Goal: Browse casually

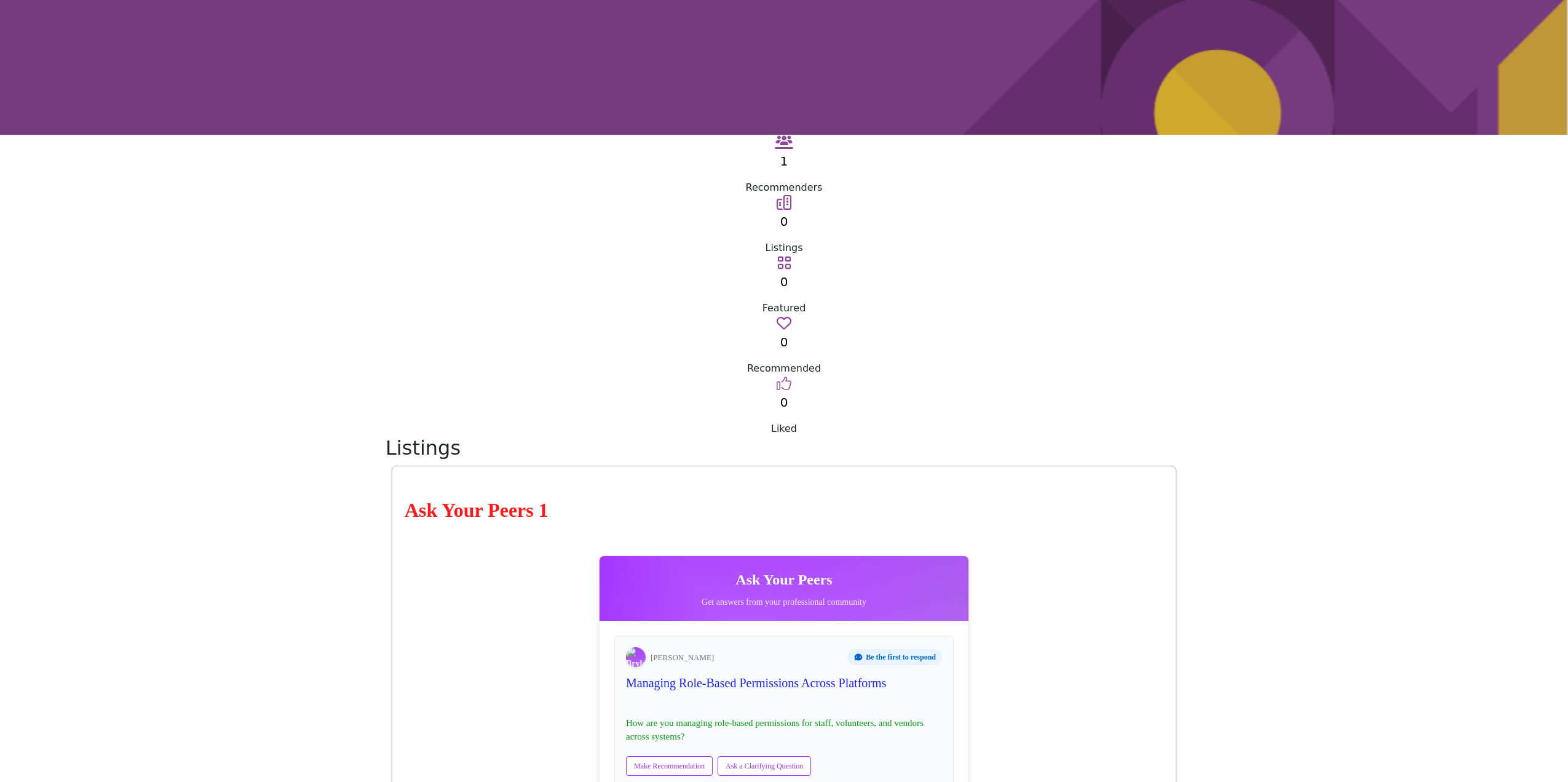
scroll to position [246, 0]
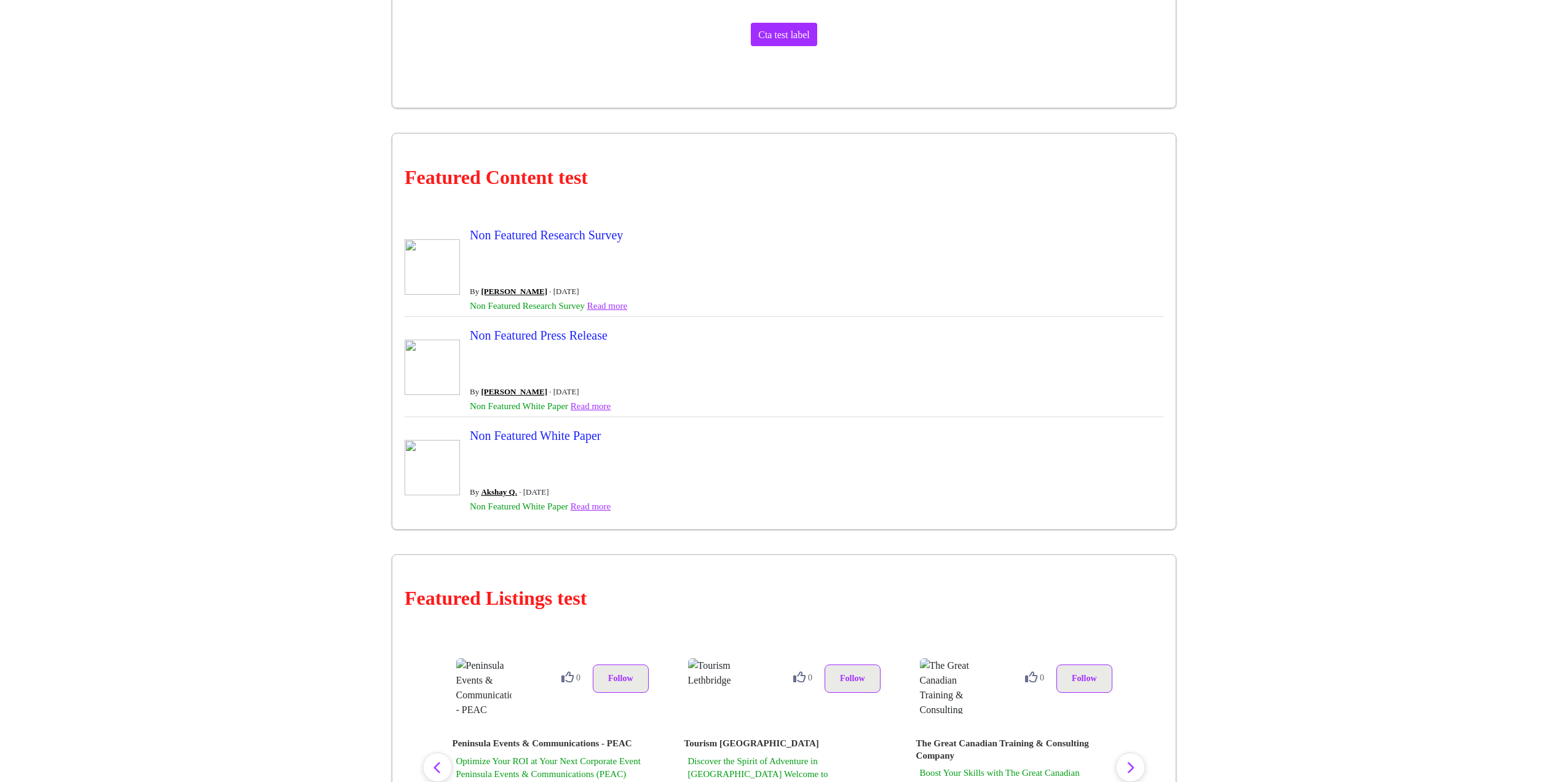
scroll to position [2029, 0]
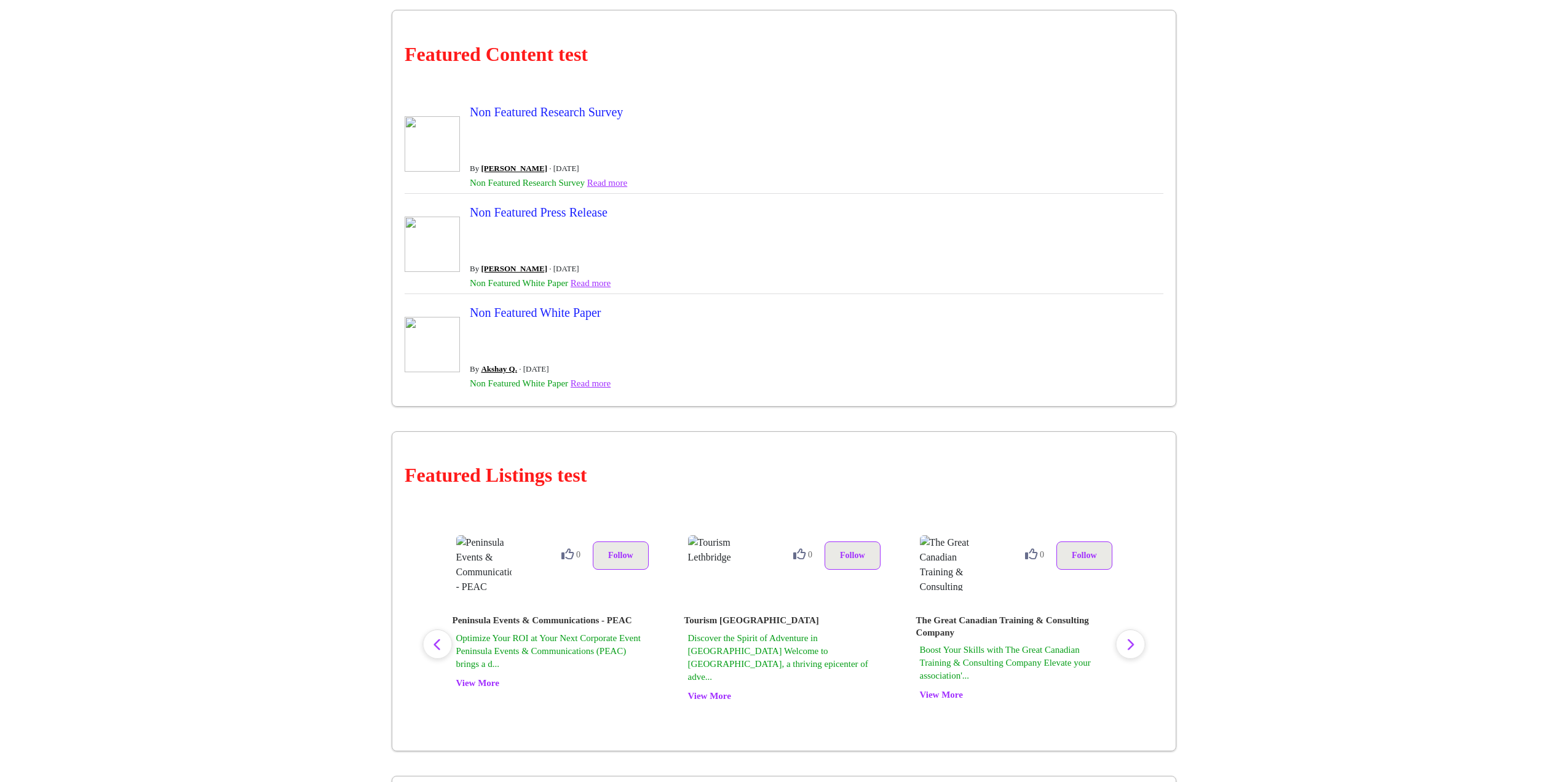
click at [1132, 636] on icon "button" at bounding box center [1131, 644] width 10 height 15
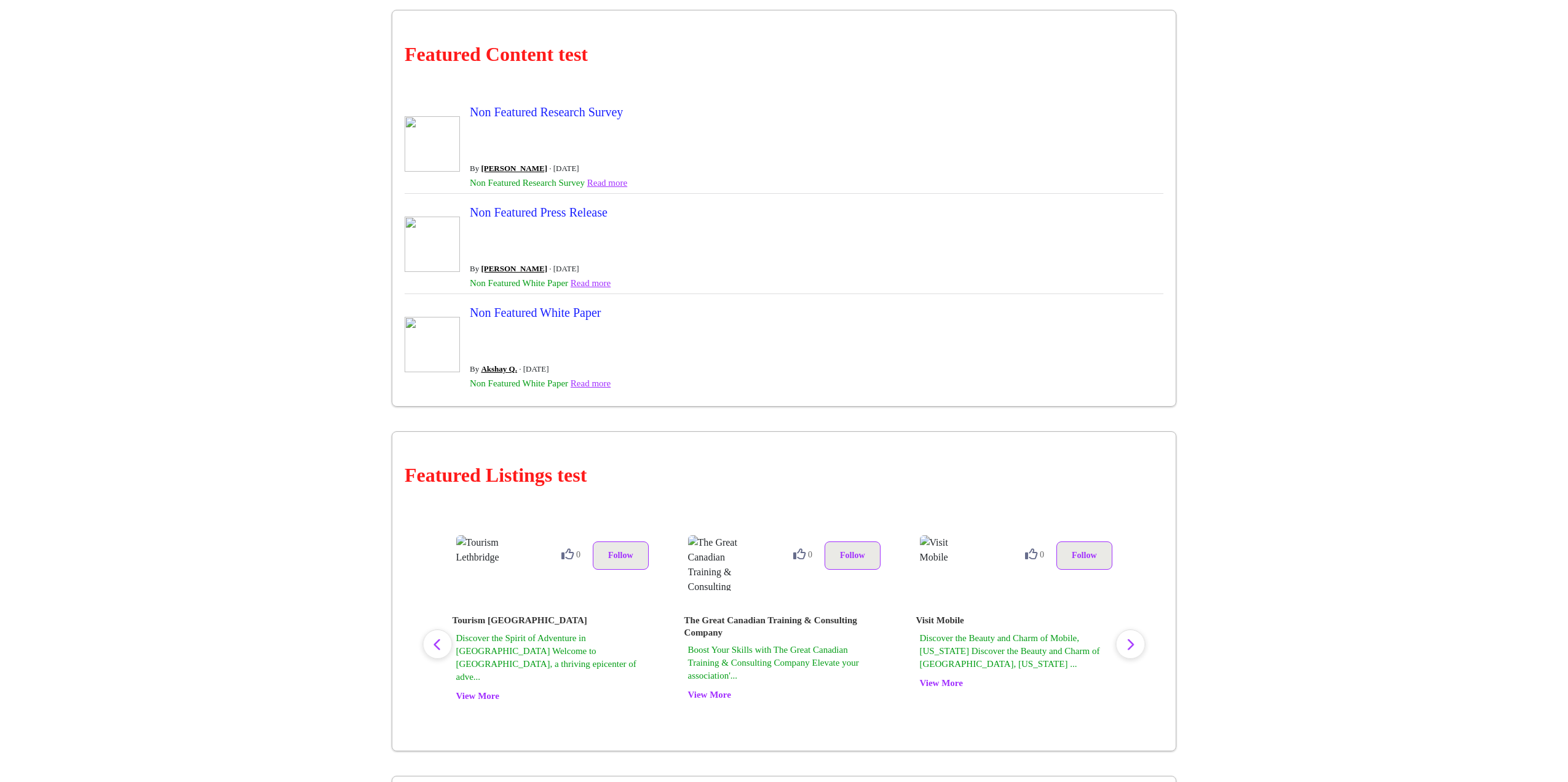
click at [1132, 636] on icon "button" at bounding box center [1131, 644] width 10 height 15
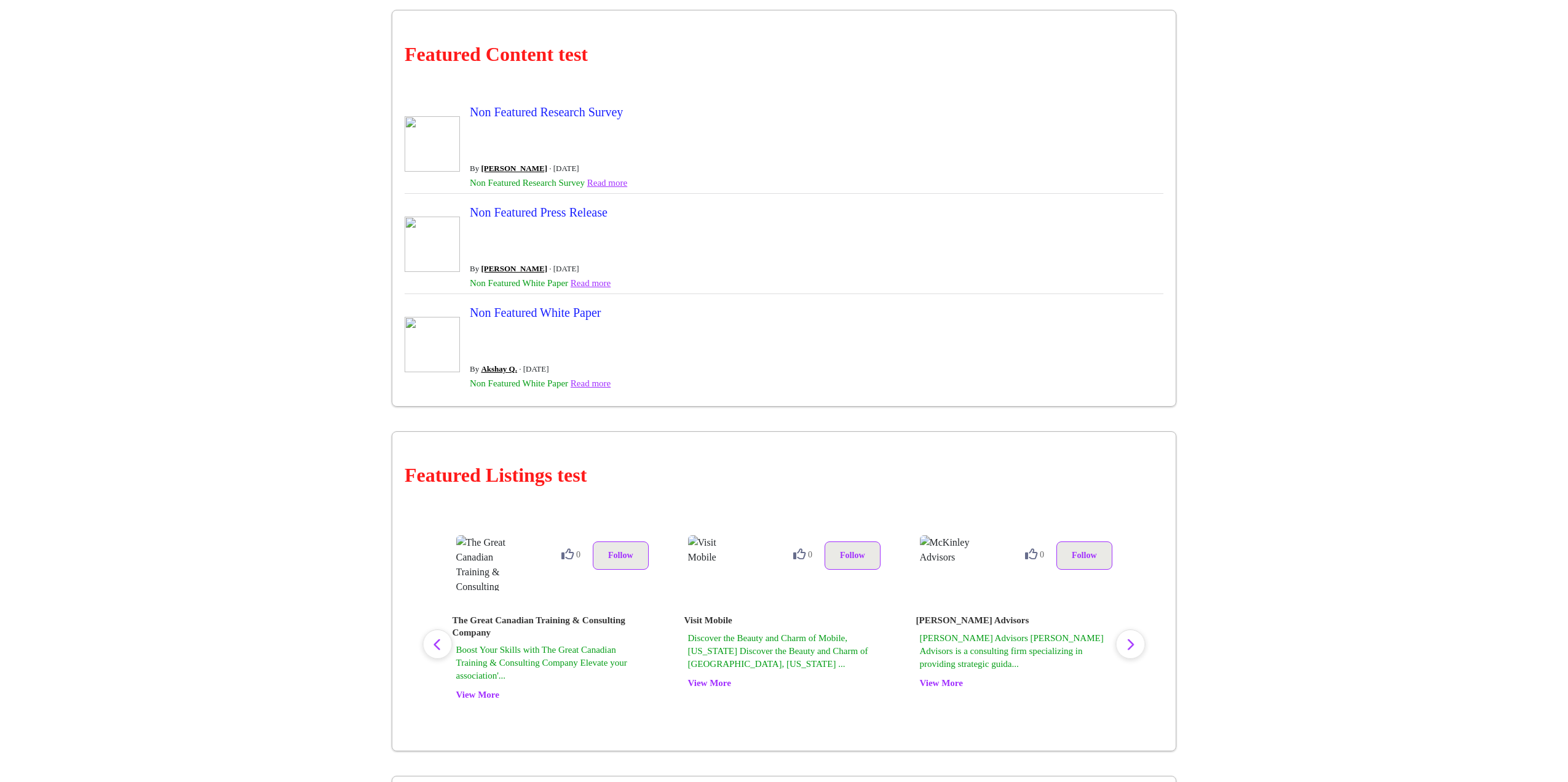
click at [1132, 636] on icon "button" at bounding box center [1131, 644] width 10 height 15
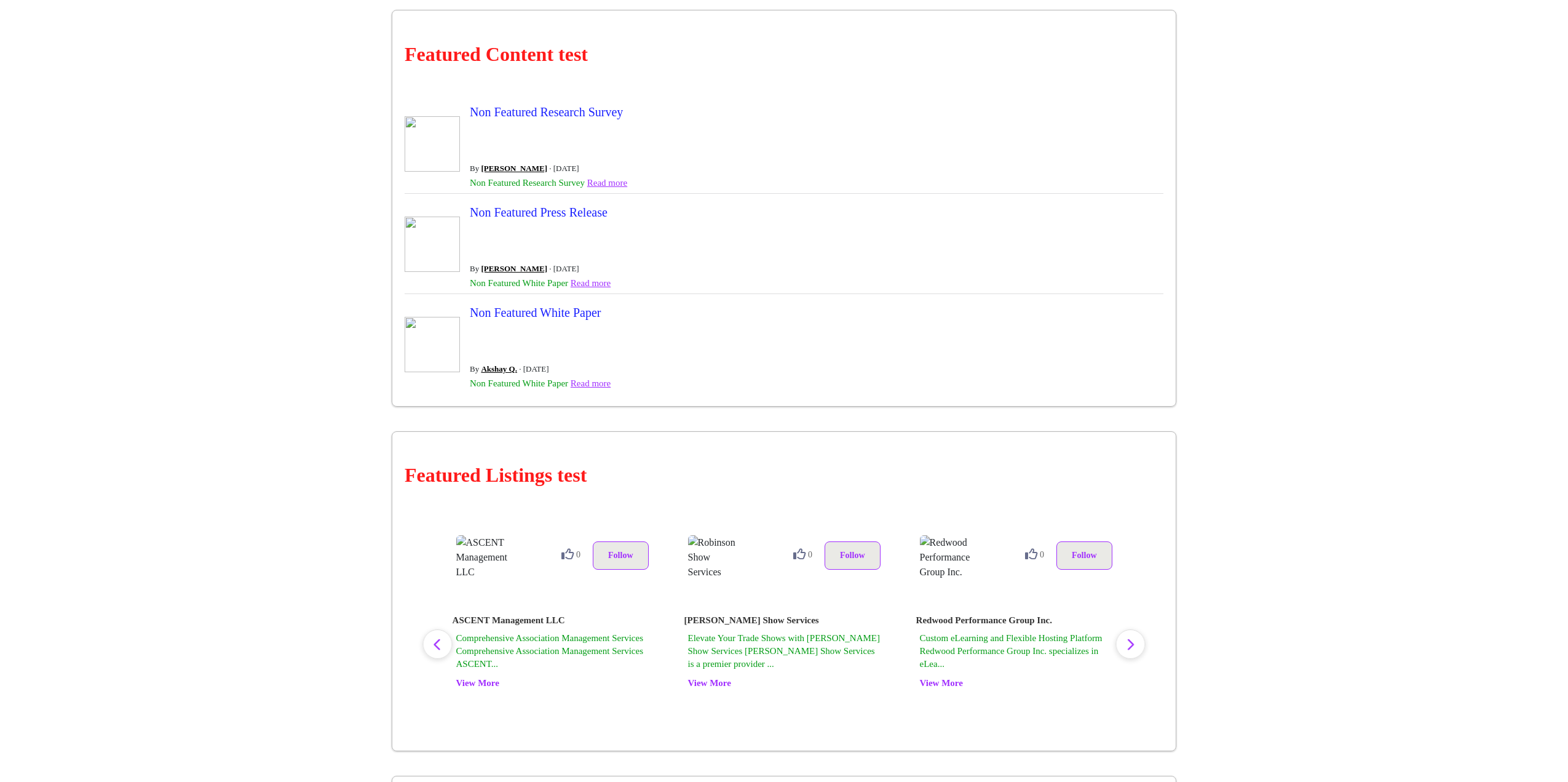
click at [1132, 636] on icon "button" at bounding box center [1131, 644] width 10 height 15
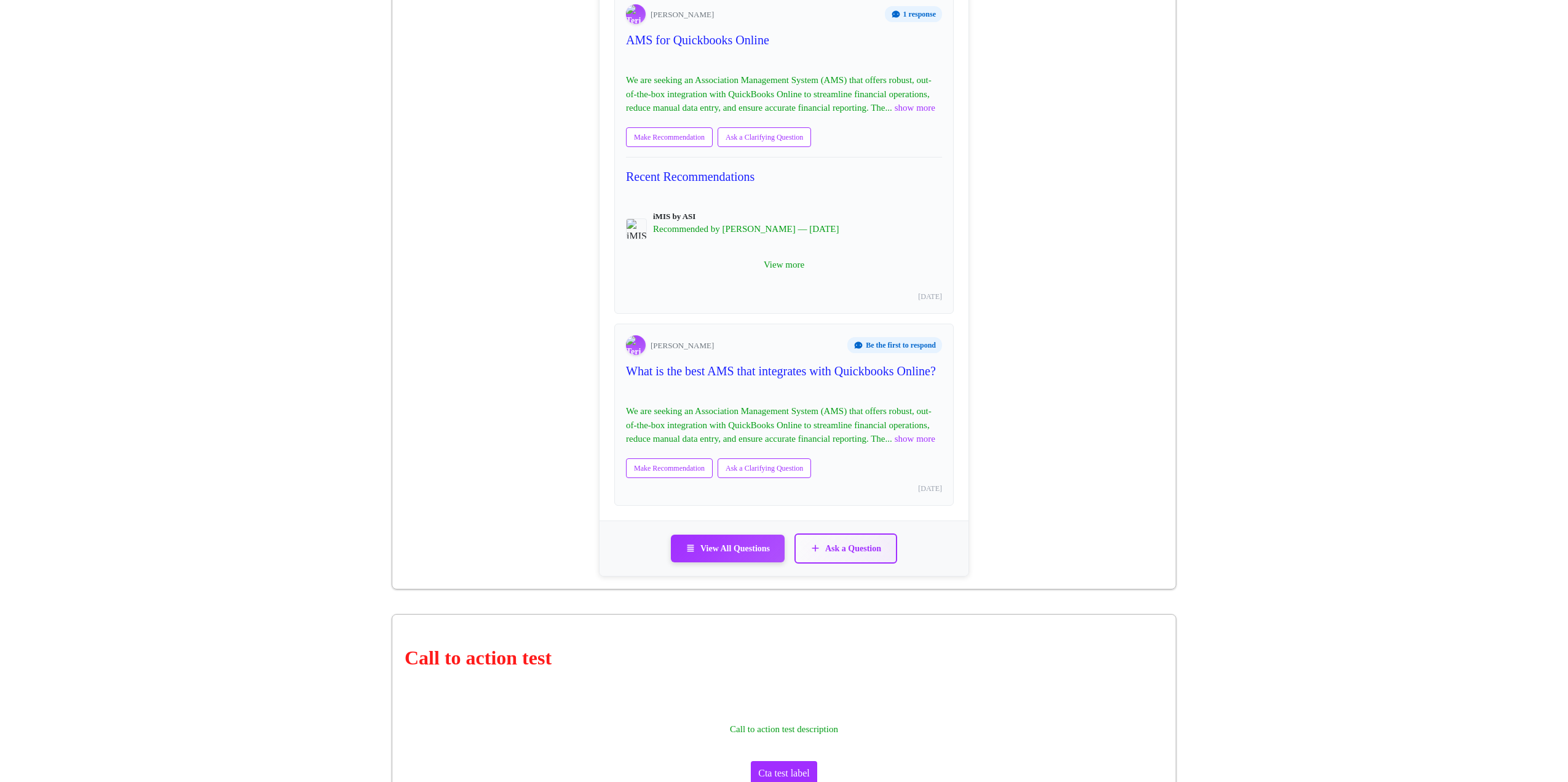
scroll to position [1414, 0]
